Goal: Transaction & Acquisition: Purchase product/service

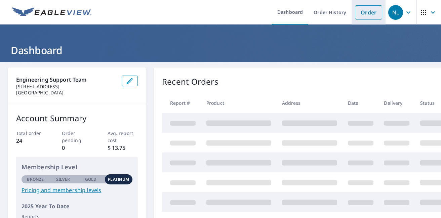
click at [375, 10] on link "Order" at bounding box center [368, 12] width 27 height 14
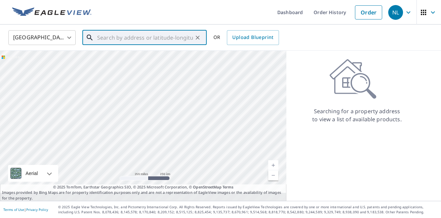
click at [167, 36] on input "text" at bounding box center [145, 37] width 96 height 19
paste input "[STREET_ADDRESS][PERSON_NAME]"
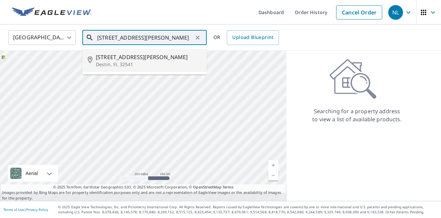
click at [129, 63] on p "Destin, FL 32541" at bounding box center [148, 64] width 105 height 7
type input "[STREET_ADDRESS][PERSON_NAME]"
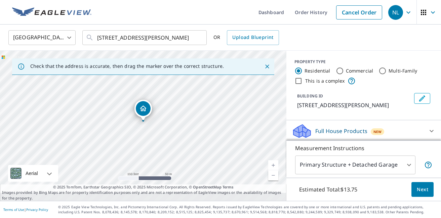
click at [426, 185] on span "Next" at bounding box center [421, 189] width 11 height 8
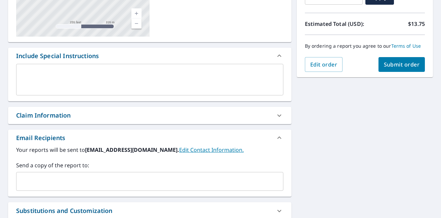
scroll to position [148, 0]
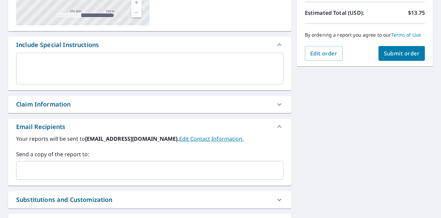
click at [64, 106] on div "Claim Information" at bounding box center [43, 104] width 55 height 9
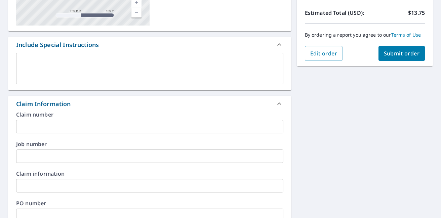
click at [64, 126] on input "text" at bounding box center [149, 126] width 267 height 13
paste input "24923 FST [PERSON_NAME] Roof"
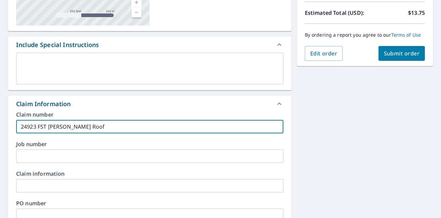
type input "24923 FST [PERSON_NAME] Roof"
click at [76, 156] on input "text" at bounding box center [149, 155] width 267 height 13
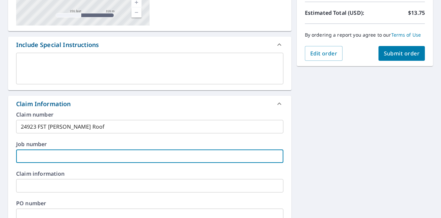
paste input "24923 FST [PERSON_NAME] Roof"
type input "24923 FST [PERSON_NAME] Roof"
click at [405, 48] on button "Submit order" at bounding box center [401, 53] width 47 height 15
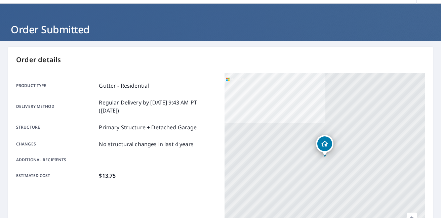
scroll to position [12, 0]
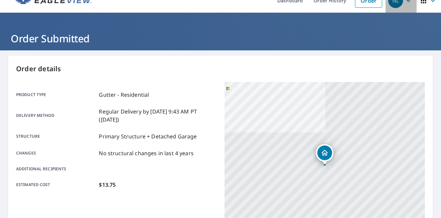
drag, startPoint x: 410, startPoint y: 2, endPoint x: 407, endPoint y: 6, distance: 4.8
click at [410, 2] on icon "button" at bounding box center [408, 1] width 8 height 8
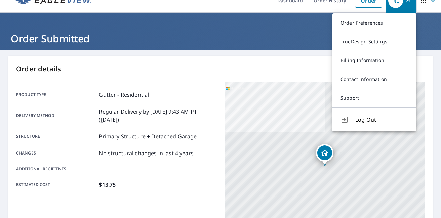
click at [360, 119] on span "Log Out" at bounding box center [381, 120] width 53 height 8
